Goal: Understand process/instructions: Learn how to perform a task or action

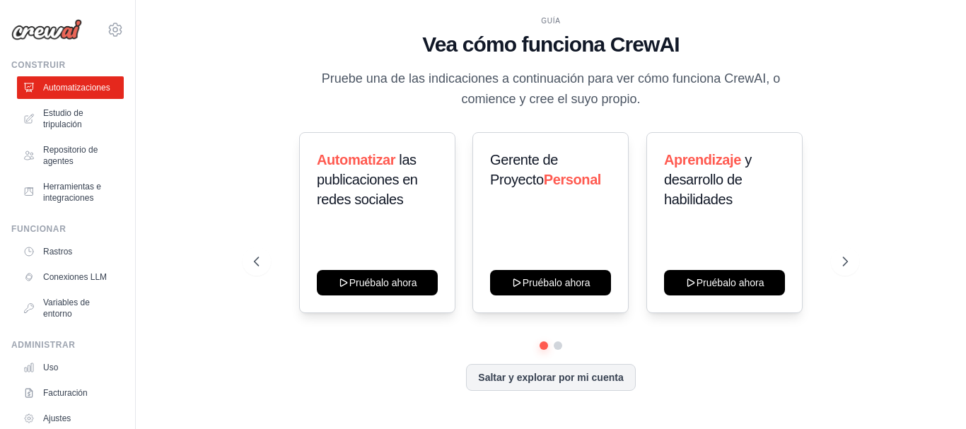
click at [912, 163] on div "GUÍA Vea cómo funciona CrewAI Pruebe una de las indicaciones a continuación par…" at bounding box center [550, 214] width 785 height 401
click at [846, 261] on icon at bounding box center [847, 262] width 14 height 14
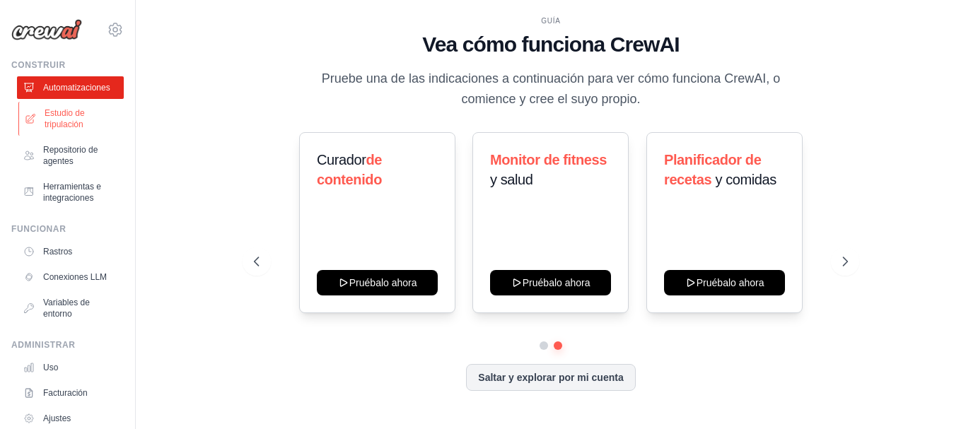
click at [71, 117] on font "Estudio de tripulación" at bounding box center [65, 118] width 40 height 21
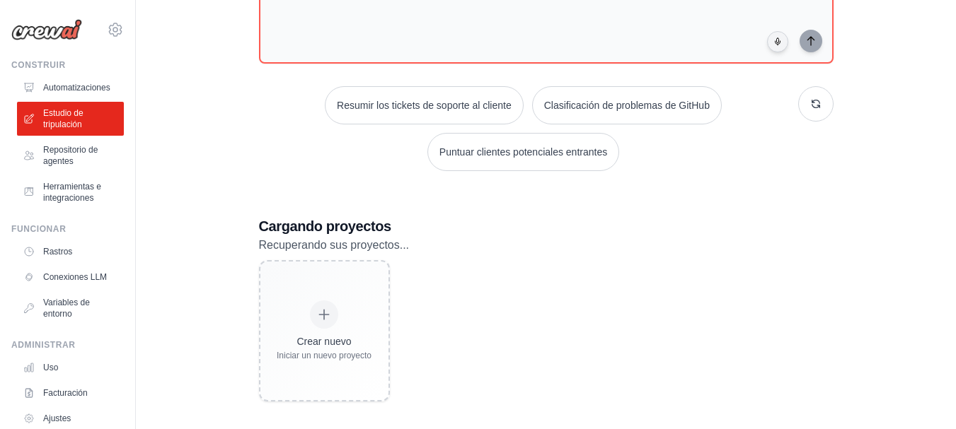
scroll to position [212, 0]
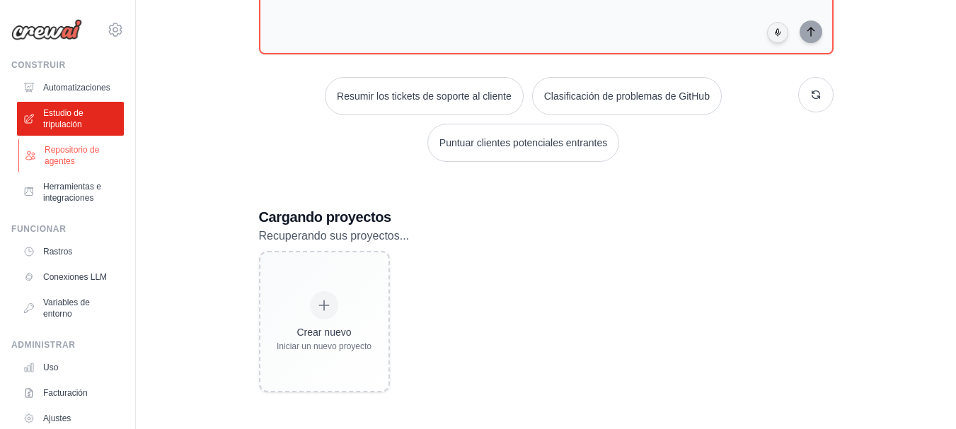
click at [65, 154] on font "Repositorio de agentes" at bounding box center [72, 155] width 54 height 21
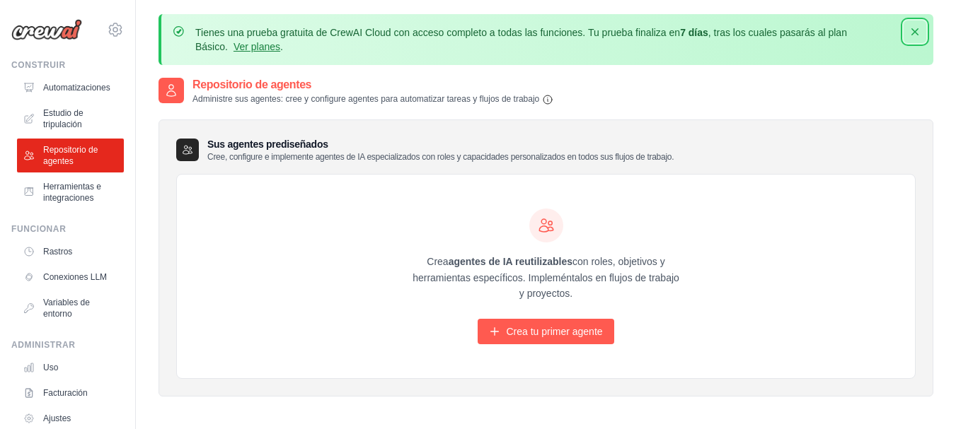
click at [916, 30] on icon "button" at bounding box center [914, 31] width 7 height 7
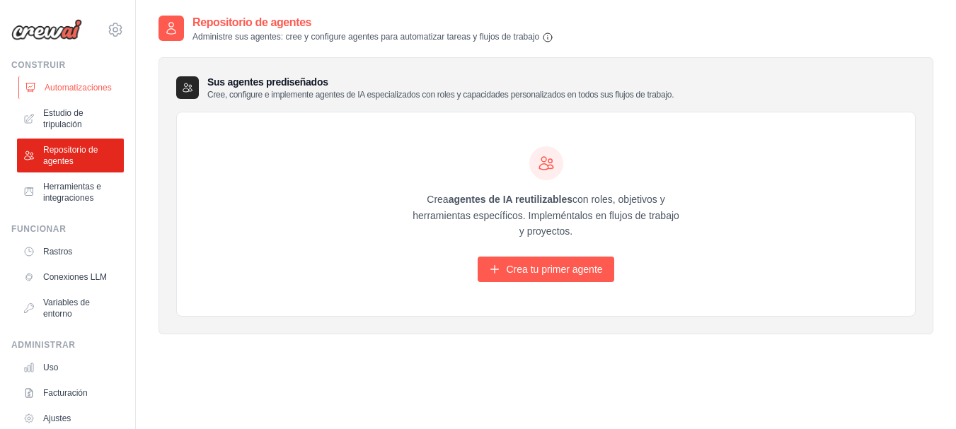
click at [81, 86] on font "Automatizaciones" at bounding box center [78, 88] width 67 height 10
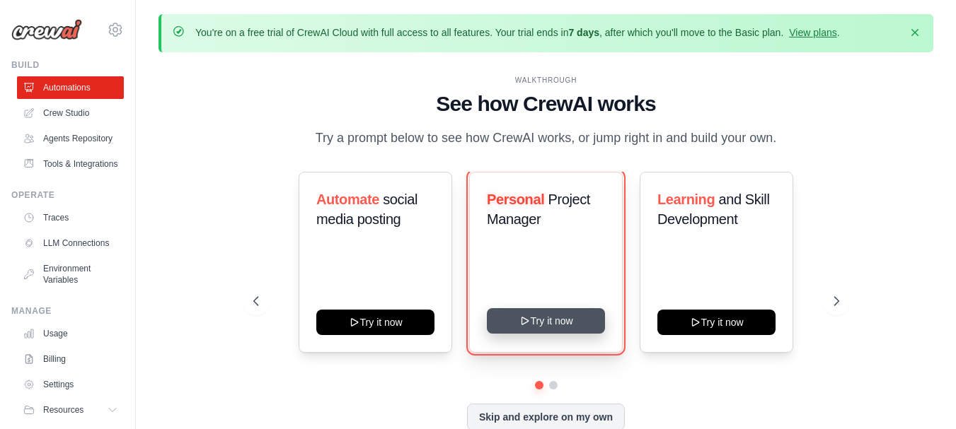
click at [555, 323] on button "Try it now" at bounding box center [546, 320] width 118 height 25
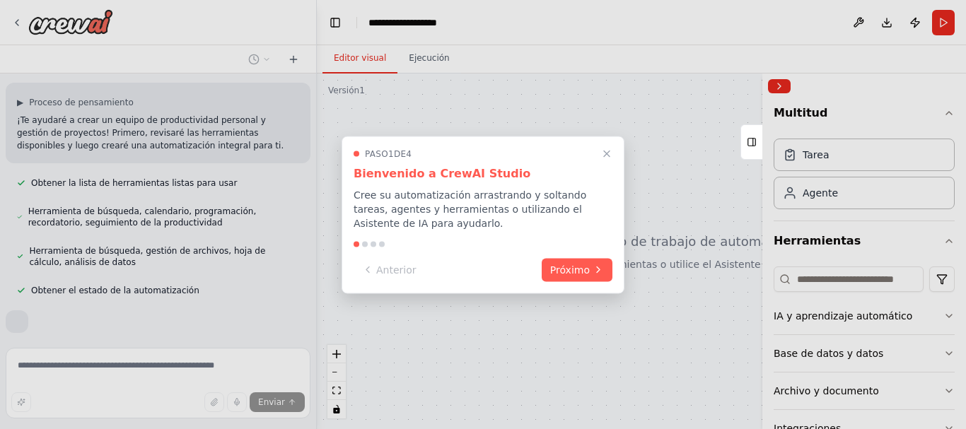
scroll to position [277, 0]
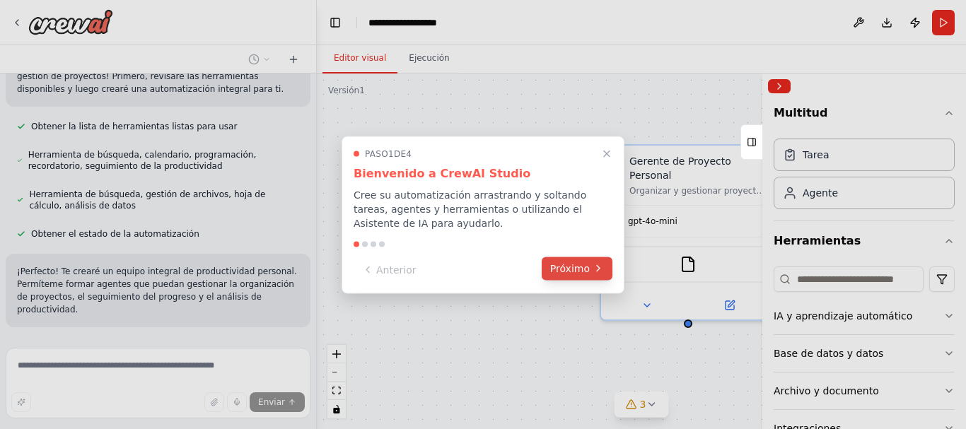
click at [582, 265] on font "Próximo" at bounding box center [570, 267] width 40 height 11
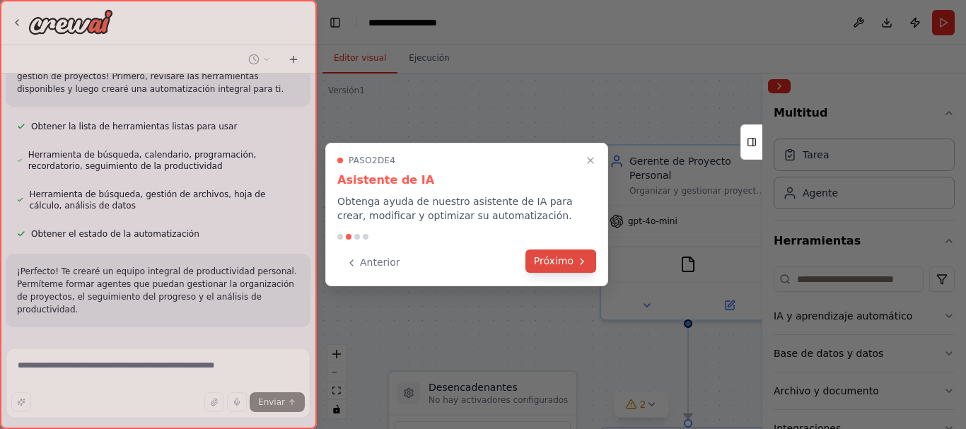
click at [582, 265] on icon at bounding box center [582, 261] width 11 height 11
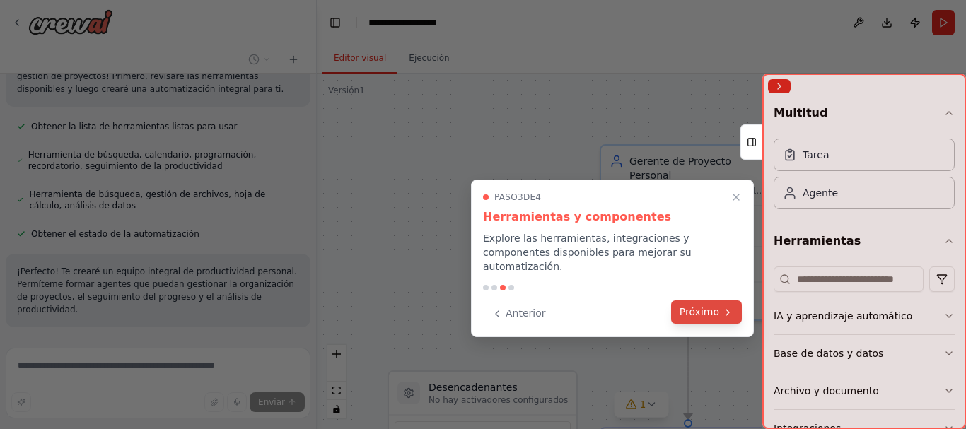
click at [707, 306] on font "Próximo" at bounding box center [700, 311] width 40 height 11
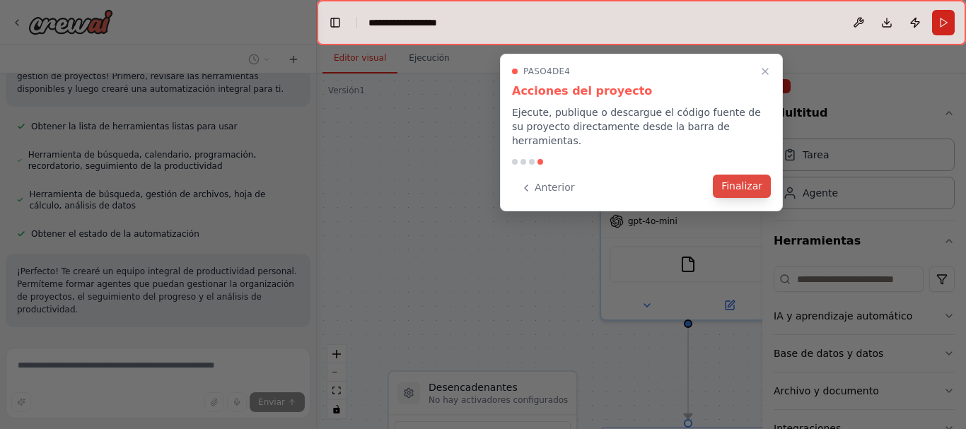
click at [739, 180] on font "Finalizar" at bounding box center [742, 185] width 41 height 11
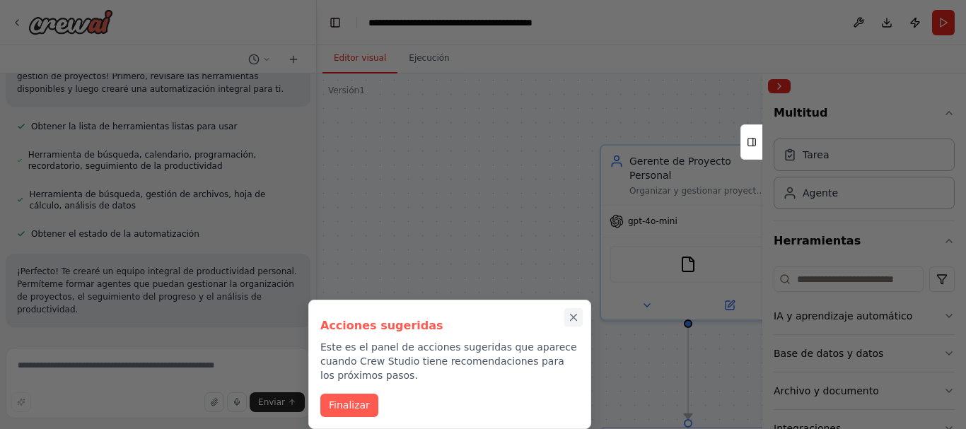
click at [573, 318] on icon "Cerrar el tutorial" at bounding box center [574, 318] width 6 height 6
